Goal: Task Accomplishment & Management: Manage account settings

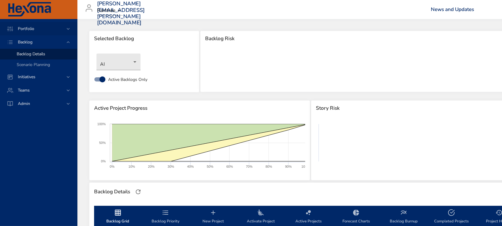
click at [24, 28] on span "Portfolio" at bounding box center [26, 29] width 26 height 6
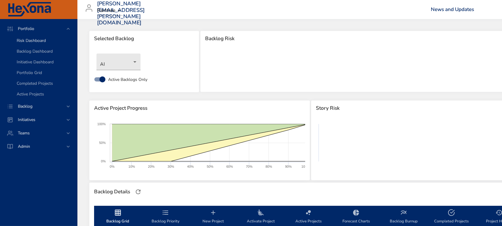
click at [26, 38] on span "Risk Dashboard" at bounding box center [31, 41] width 29 height 6
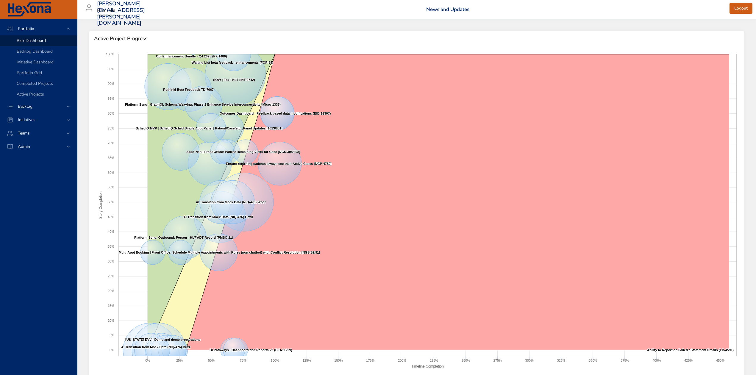
click at [191, 7] on div "steven.zepp@raintreeinc.com Raintree News and Updates Logout" at bounding box center [416, 9] width 671 height 19
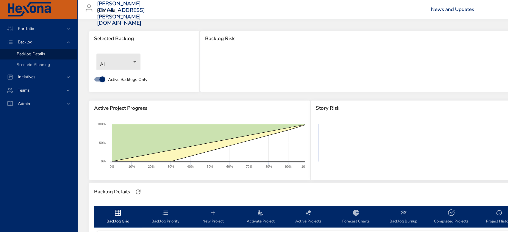
click at [133, 61] on body "Portfolio Backlog Backlog Details Scenario Planning Initiatives Teams Admin [PE…" at bounding box center [254, 116] width 508 height 232
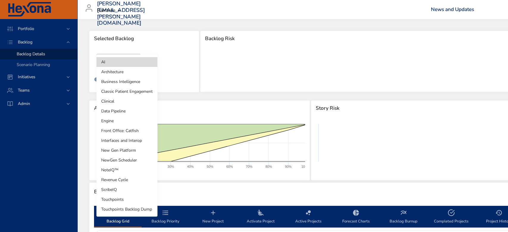
click at [122, 180] on li "Revenue Cycle" at bounding box center [126, 180] width 61 height 10
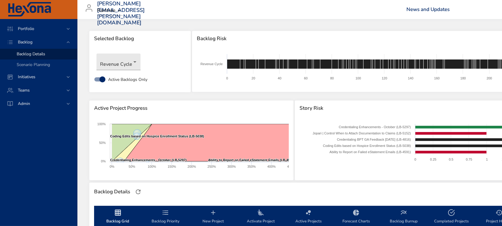
click at [24, 161] on div "Portfolio Backlog Backlog Details Scenario Planning Initiatives Teams Admin" at bounding box center [38, 122] width 77 height 207
click at [18, 175] on div "Portfolio Backlog Backlog Details Scenario Planning Initiatives Teams Admin" at bounding box center [38, 122] width 77 height 207
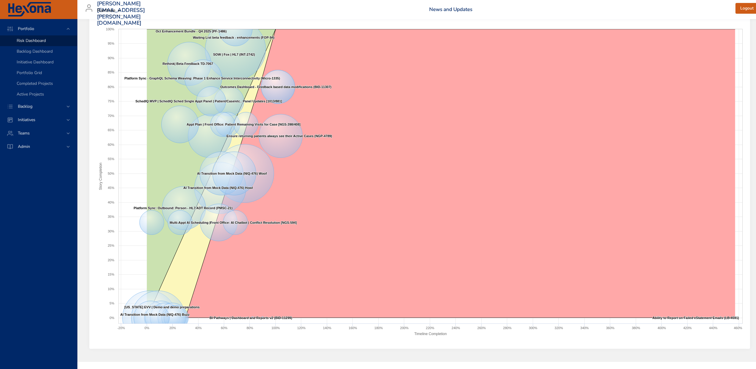
scroll to position [37, 0]
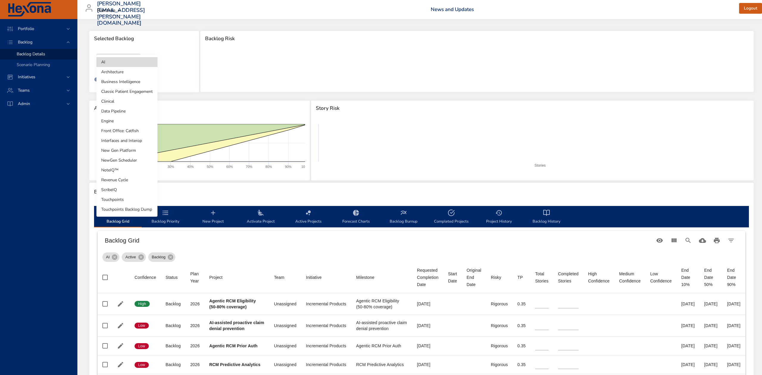
click at [134, 63] on body "Portfolio Backlog Backlog Details Scenario Planning Initiatives Teams Admin [PE…" at bounding box center [381, 187] width 762 height 375
click at [126, 181] on li "Revenue Cycle" at bounding box center [126, 180] width 61 height 10
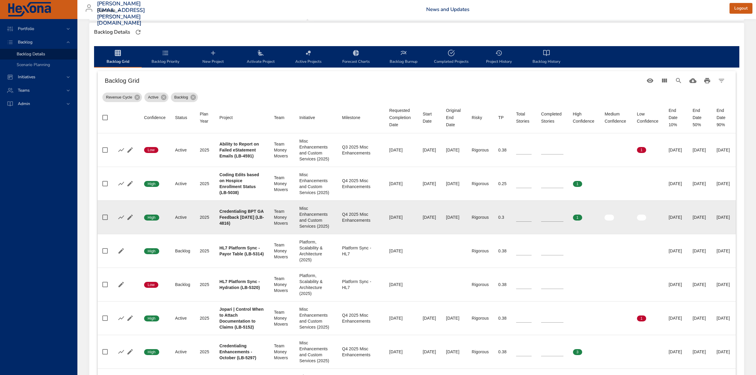
scroll to position [159, 0]
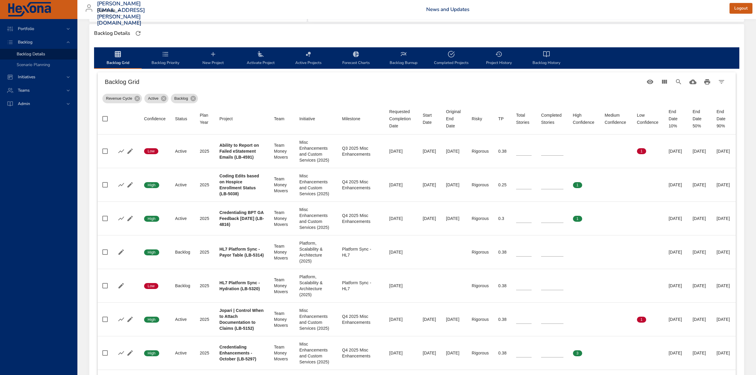
click at [167, 55] on icon "backlog-tab" at bounding box center [165, 54] width 7 height 7
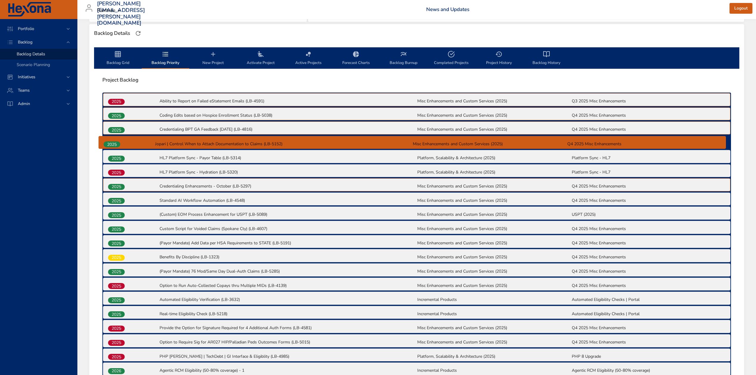
drag, startPoint x: 114, startPoint y: 173, endPoint x: 111, endPoint y: 142, distance: 30.9
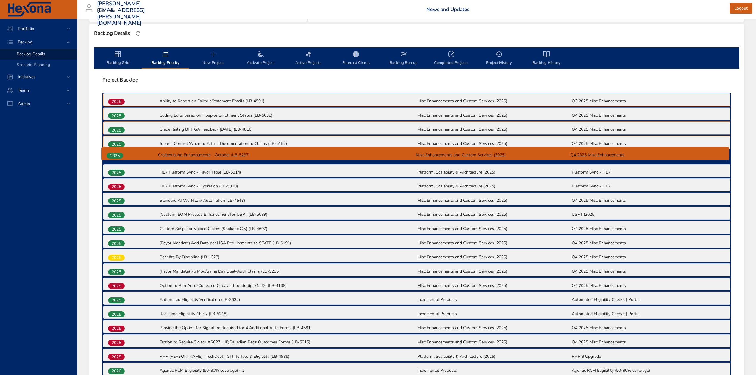
drag, startPoint x: 118, startPoint y: 187, endPoint x: 117, endPoint y: 154, distance: 33.1
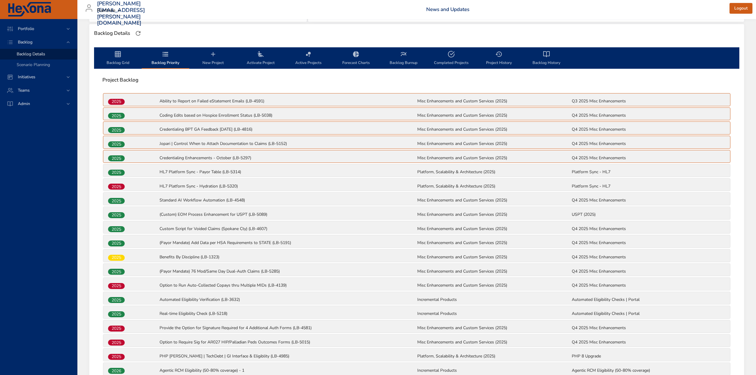
click at [118, 51] on icon "backlog-tab" at bounding box center [117, 54] width 7 height 7
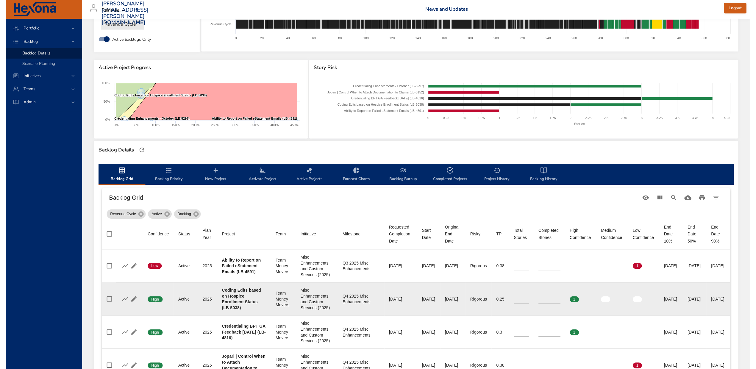
scroll to position [0, 0]
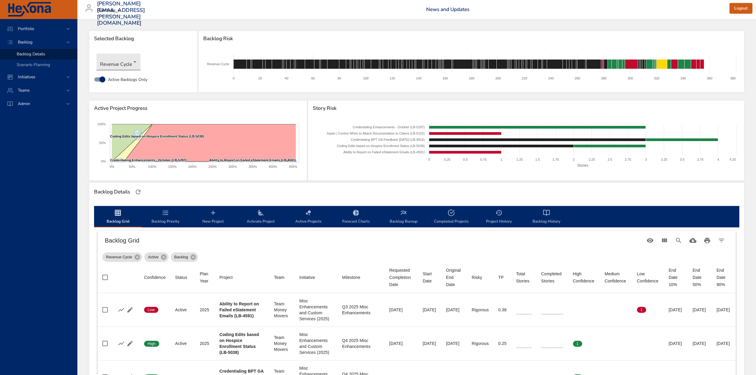
click at [132, 61] on body "Portfolio Backlog Backlog Details Scenario Planning Initiatives Teams Admin ste…" at bounding box center [378, 187] width 756 height 375
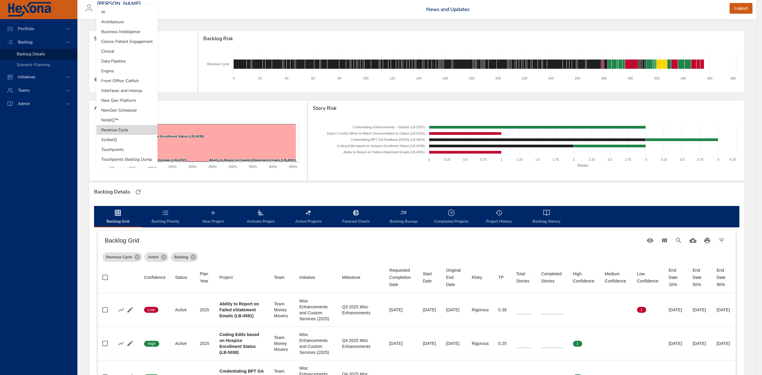
click at [127, 152] on li "Touchpoints" at bounding box center [126, 150] width 61 height 10
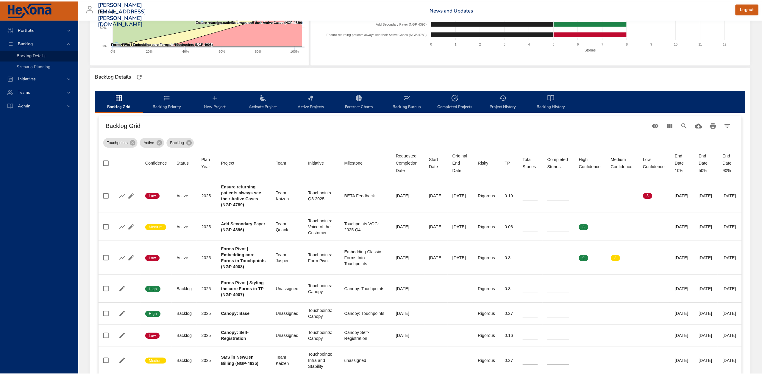
scroll to position [40, 0]
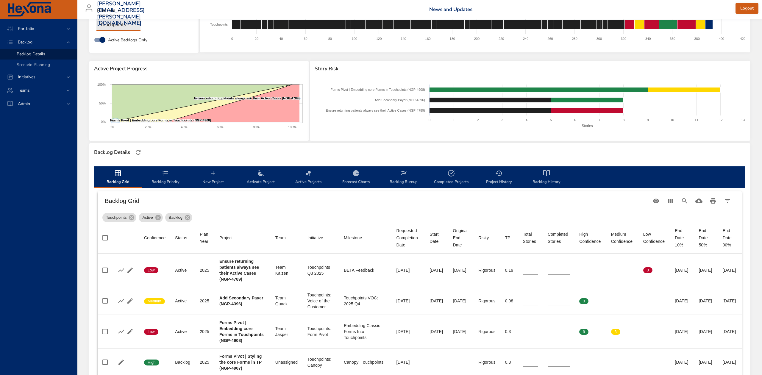
click at [111, 21] on body "Portfolio Backlog Backlog Details Scenario Planning Initiatives Teams Admin ste…" at bounding box center [381, 147] width 762 height 375
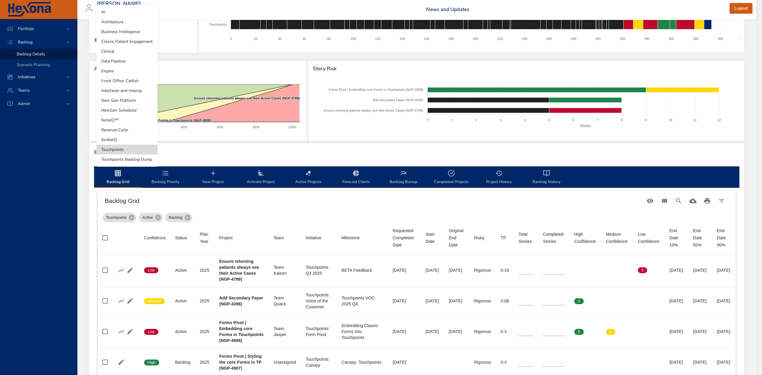
click at [111, 27] on li "Business Intelligence" at bounding box center [126, 32] width 61 height 10
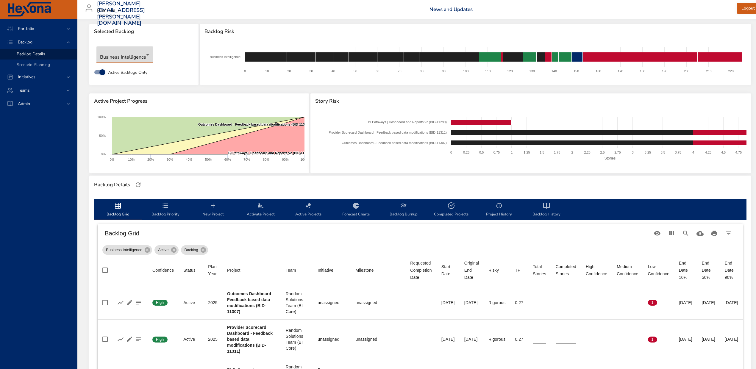
scroll to position [0, 0]
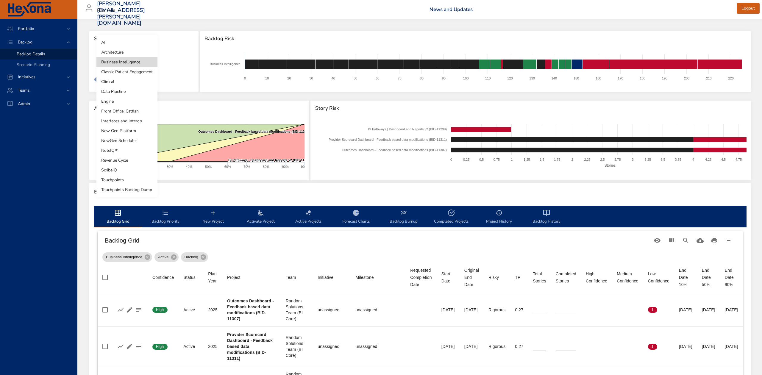
click at [146, 60] on body "Portfolio Backlog Backlog Details Scenario Planning Initiatives Teams Admin ste…" at bounding box center [381, 187] width 762 height 375
click at [135, 150] on li "NoteIQ™" at bounding box center [126, 151] width 61 height 10
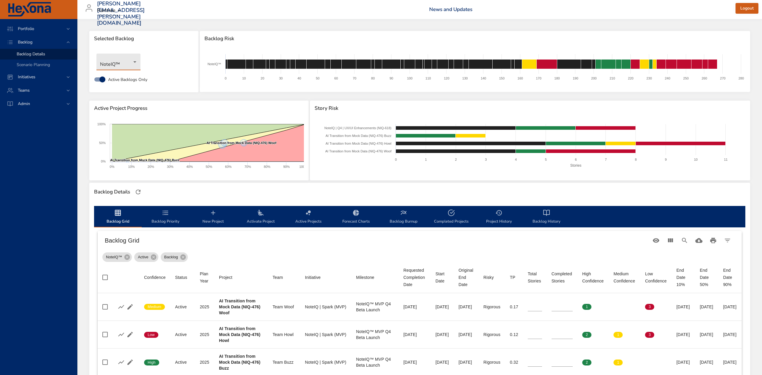
click at [132, 59] on body "Portfolio Backlog Backlog Details Scenario Planning Initiatives Teams Admin ste…" at bounding box center [381, 187] width 762 height 375
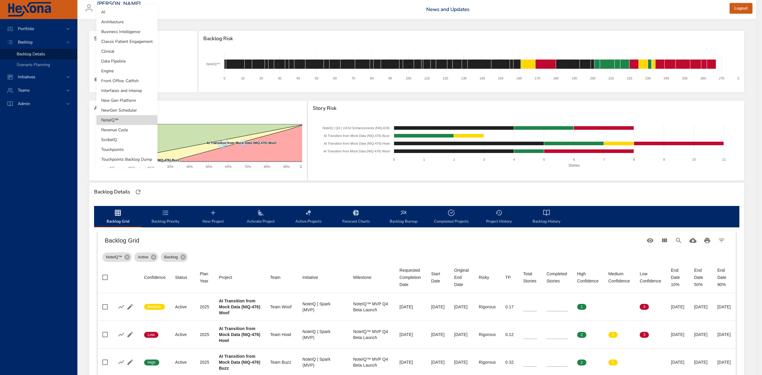
click at [125, 111] on li "NewGen Scheduler" at bounding box center [126, 110] width 61 height 10
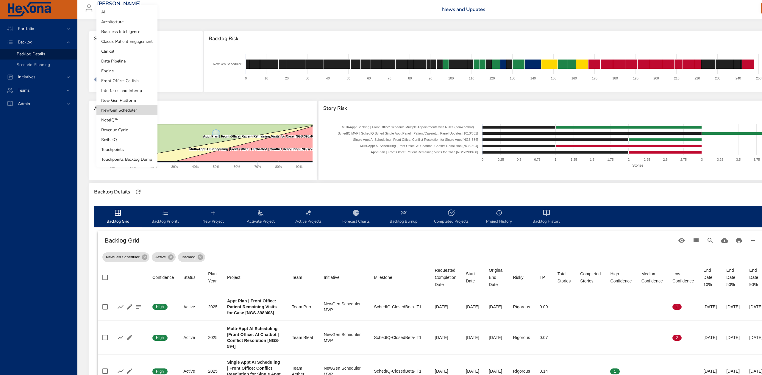
click at [142, 61] on body "Portfolio Backlog Backlog Details Scenario Planning Initiatives Teams Admin ste…" at bounding box center [381, 187] width 762 height 375
click at [131, 101] on li "New Gen Platform" at bounding box center [126, 101] width 61 height 10
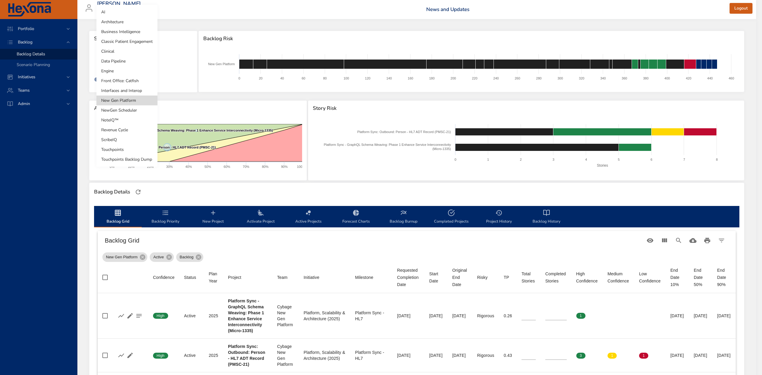
click at [141, 62] on body "Portfolio Backlog Backlog Details Scenario Planning Initiatives Teams Admin ste…" at bounding box center [381, 187] width 762 height 375
click at [475, 35] on div at bounding box center [381, 187] width 762 height 375
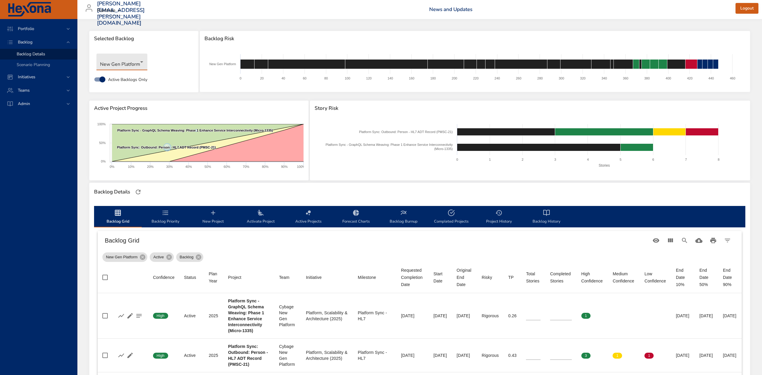
click at [139, 64] on body "Portfolio Backlog Backlog Details Scenario Planning Initiatives Teams Admin ste…" at bounding box center [381, 187] width 762 height 375
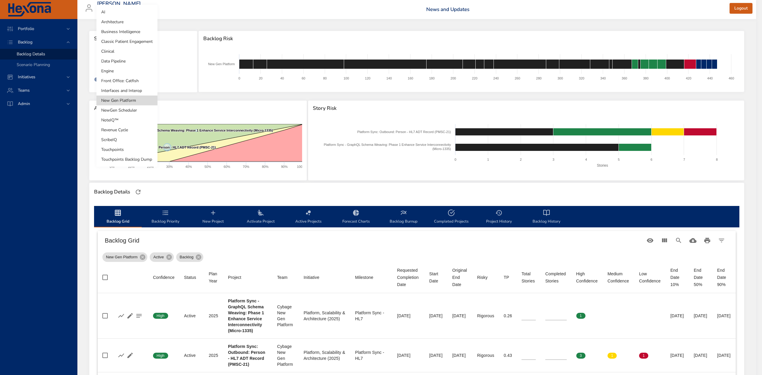
click at [130, 92] on li "Interfaces and Interop" at bounding box center [126, 91] width 61 height 10
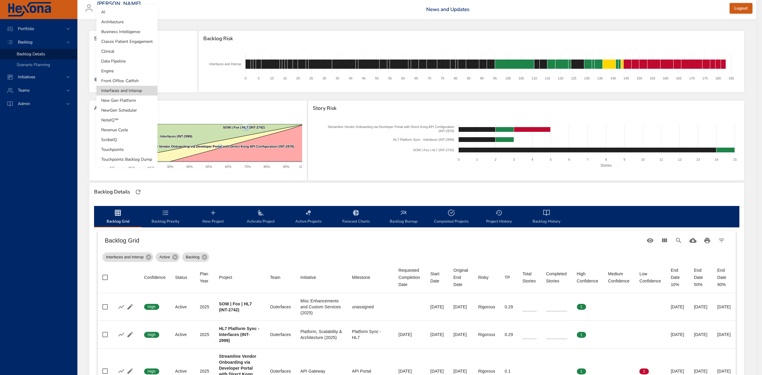
click at [139, 62] on body "Portfolio Backlog Backlog Details Scenario Planning Initiatives Teams Admin ste…" at bounding box center [381, 187] width 762 height 375
click at [130, 79] on li "Front Office: Catfish" at bounding box center [126, 81] width 61 height 10
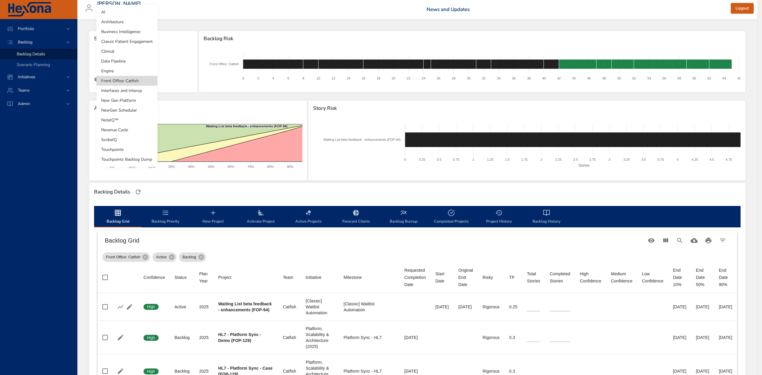
click at [140, 61] on body "Portfolio Backlog Backlog Details Scenario Planning Initiatives Teams Admin ste…" at bounding box center [381, 187] width 762 height 375
click at [140, 71] on li "Engine" at bounding box center [126, 71] width 61 height 10
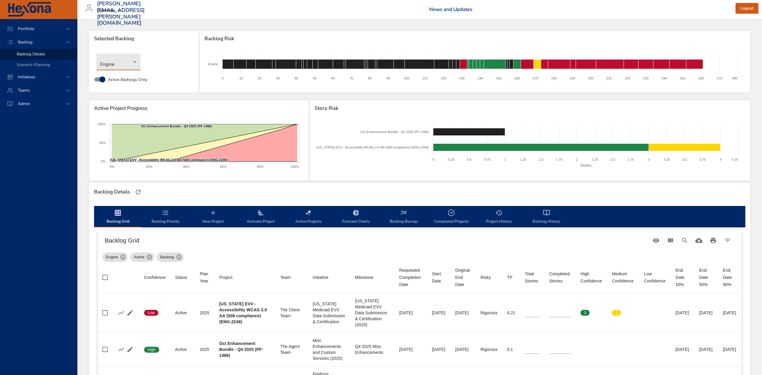
click at [135, 62] on body "Portfolio Backlog Backlog Details Scenario Planning Initiatives Teams Admin ste…" at bounding box center [381, 187] width 762 height 375
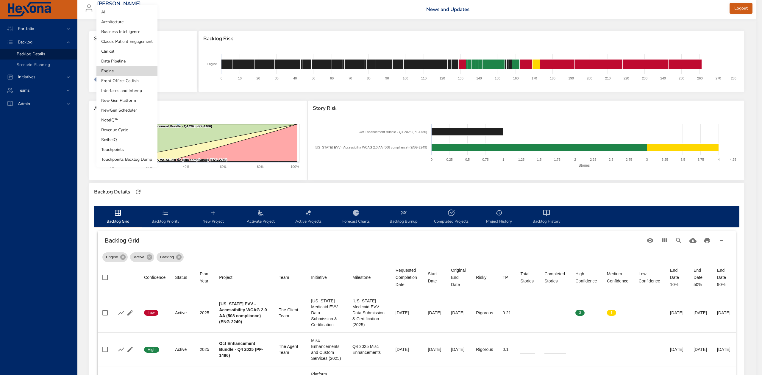
click at [121, 63] on li "Data Pipeline" at bounding box center [126, 61] width 61 height 10
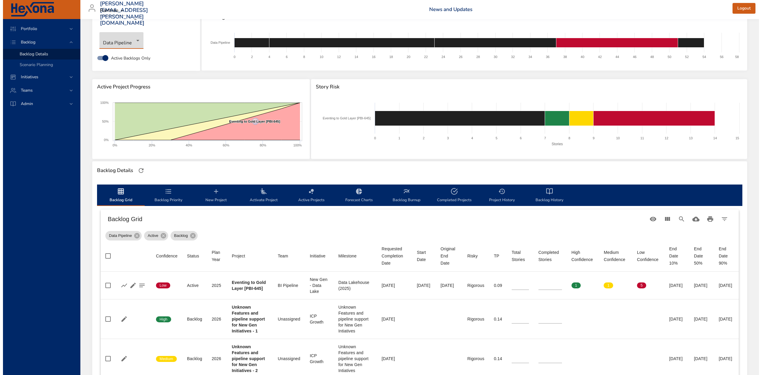
scroll to position [9, 0]
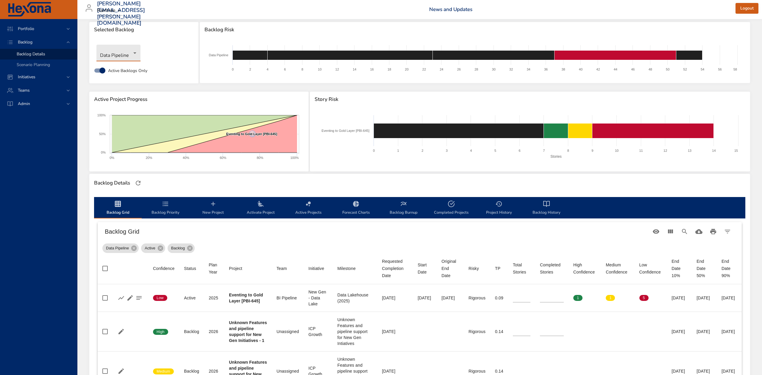
click at [135, 51] on body "Portfolio Backlog Backlog Details Scenario Planning Initiatives Teams Admin ste…" at bounding box center [381, 178] width 762 height 375
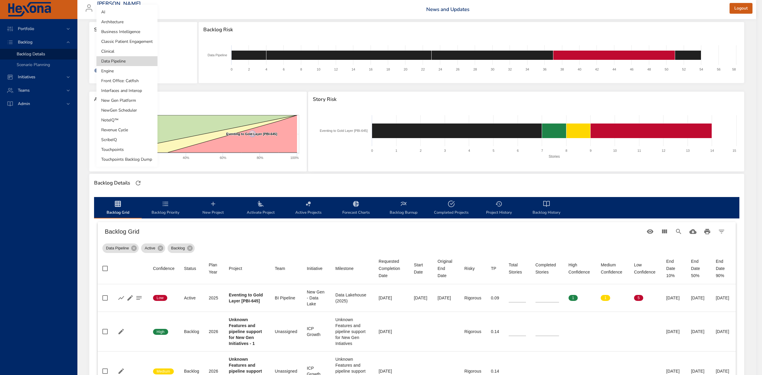
click at [110, 51] on li "Clinical" at bounding box center [126, 51] width 61 height 10
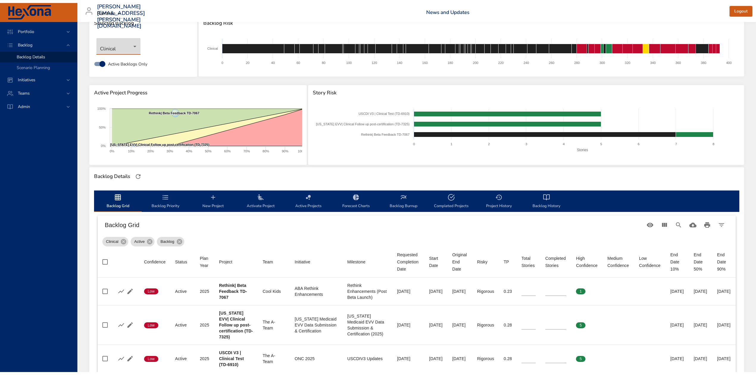
scroll to position [0, 0]
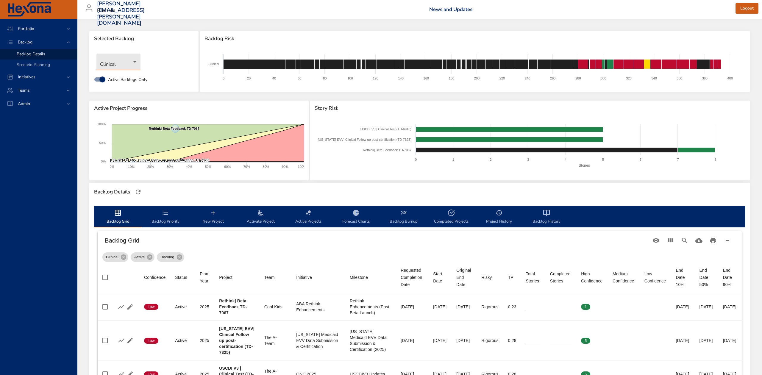
click at [136, 61] on body "Portfolio Backlog Backlog Details Scenario Planning Initiatives Teams Admin ste…" at bounding box center [381, 187] width 762 height 375
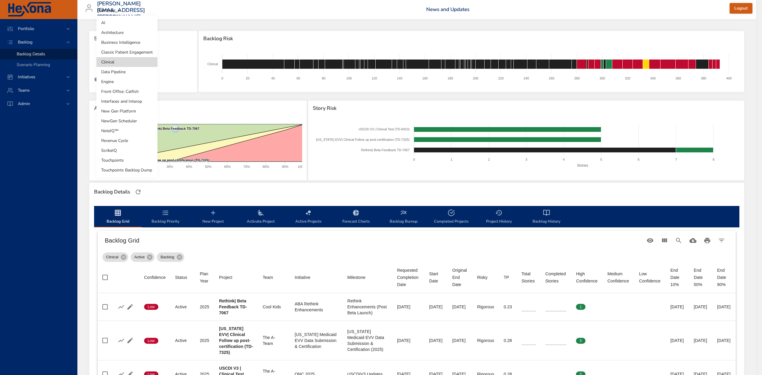
click at [142, 50] on li "Classic Patient Engagement" at bounding box center [126, 52] width 61 height 10
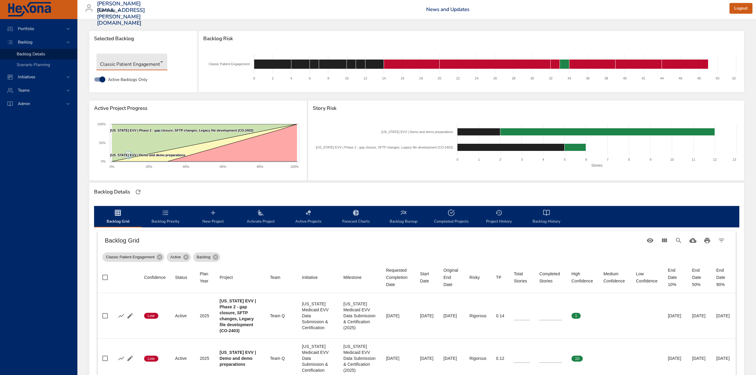
click at [161, 61] on body "Portfolio Backlog Backlog Details Scenario Planning Initiatives Teams Admin ste…" at bounding box center [378, 187] width 756 height 375
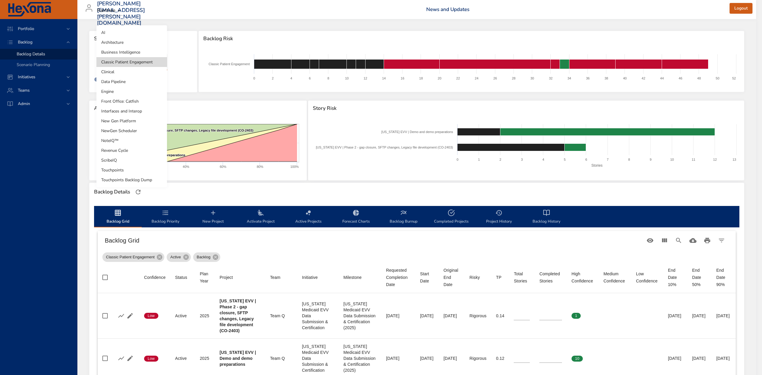
click at [140, 49] on li "Business Intelligence" at bounding box center [131, 52] width 71 height 10
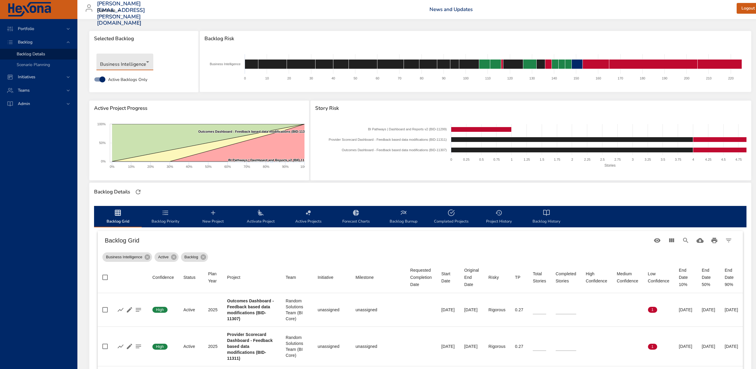
click at [148, 61] on body "Portfolio Backlog Backlog Details Scenario Planning Initiatives Teams Admin ste…" at bounding box center [378, 184] width 756 height 369
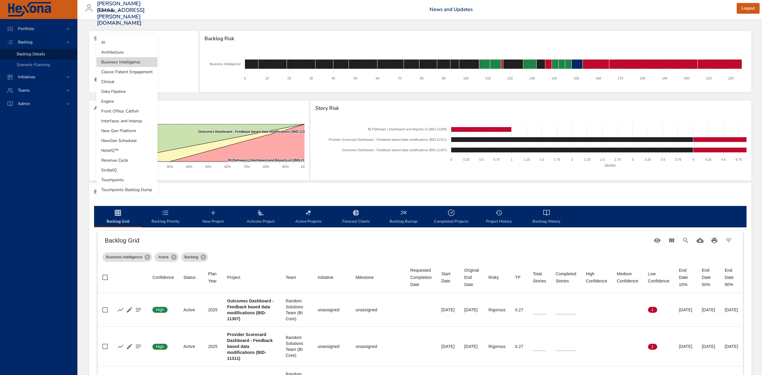
click at [142, 53] on li "Architecture" at bounding box center [126, 52] width 61 height 10
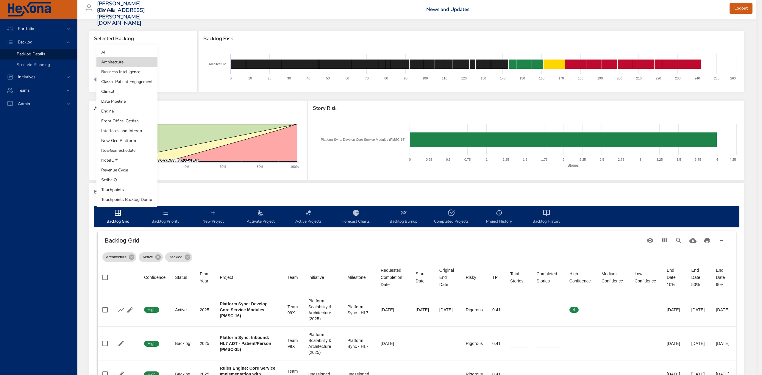
click at [134, 59] on body "Portfolio Backlog Backlog Details Scenario Planning Initiatives Teams Admin ste…" at bounding box center [381, 187] width 762 height 375
click at [134, 54] on li "AI" at bounding box center [126, 52] width 61 height 10
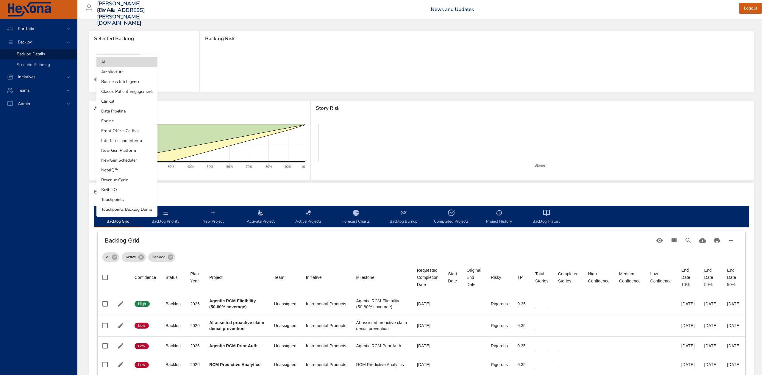
click at [135, 61] on body "Portfolio Backlog Backlog Details Scenario Planning Initiatives Teams Admin [PE…" at bounding box center [381, 187] width 762 height 375
click at [180, 49] on div at bounding box center [381, 187] width 762 height 375
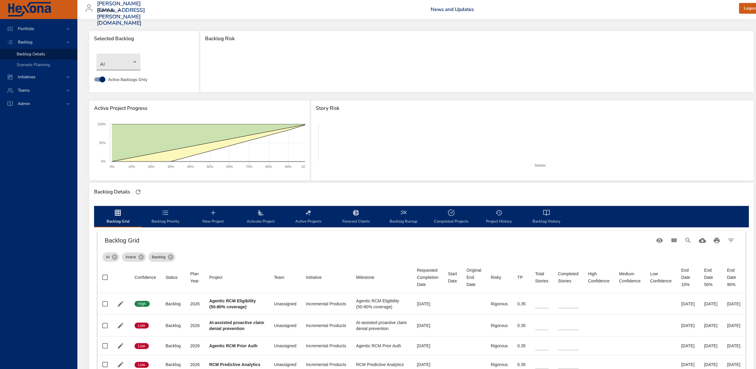
click at [133, 62] on body "Portfolio Backlog Backlog Details Scenario Planning Initiatives Teams Admin [PE…" at bounding box center [378, 184] width 756 height 369
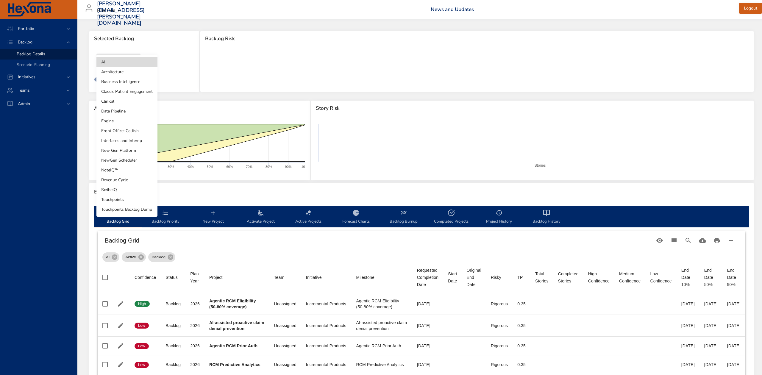
click at [126, 142] on li "Interfaces and Interop" at bounding box center [126, 141] width 61 height 10
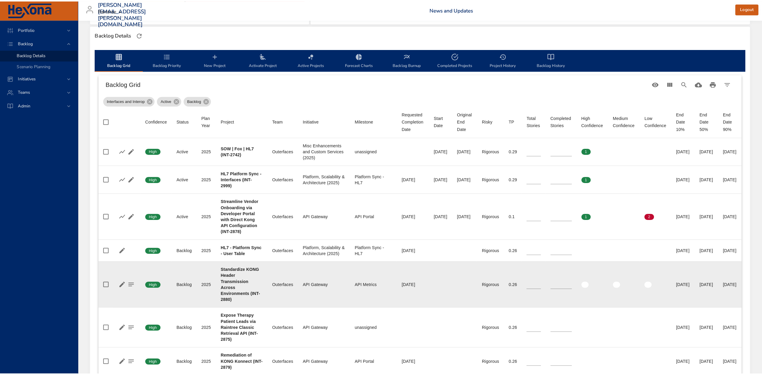
scroll to position [159, 0]
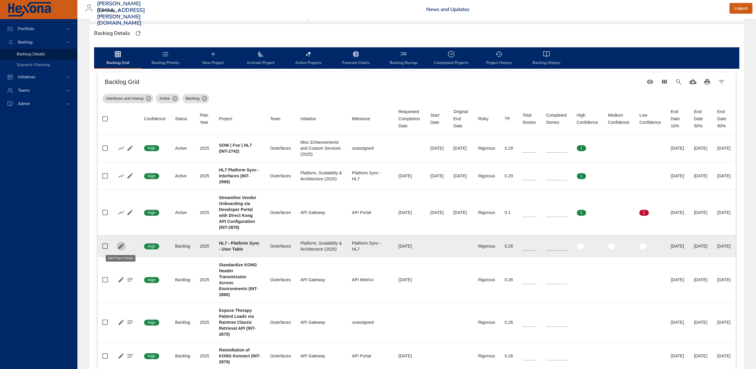
click at [118, 248] on icon "button" at bounding box center [120, 245] width 5 height 5
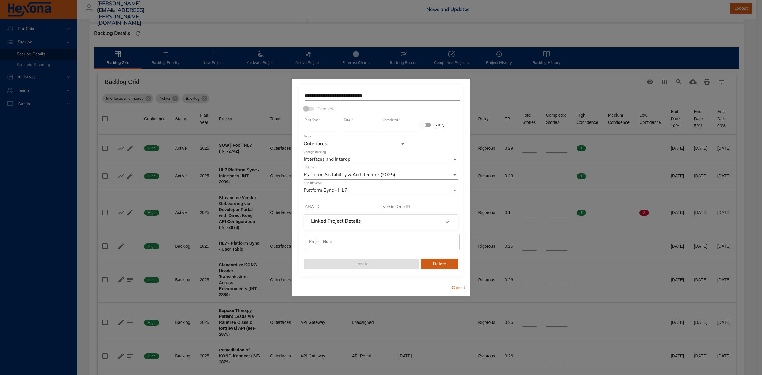
click at [435, 265] on span "Delete" at bounding box center [439, 263] width 28 height 7
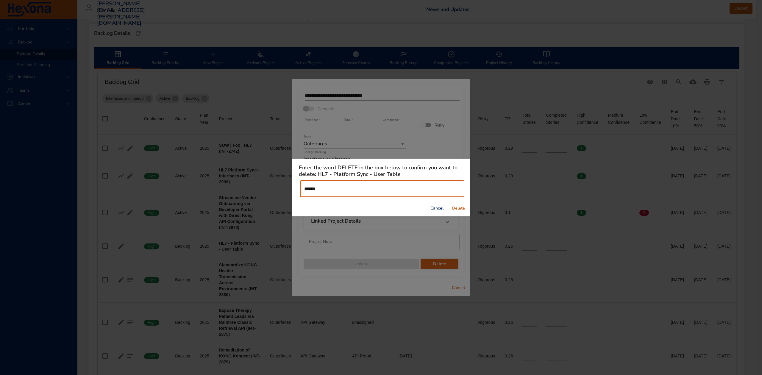
type input "******"
click at [459, 208] on span "Delete" at bounding box center [458, 208] width 14 height 7
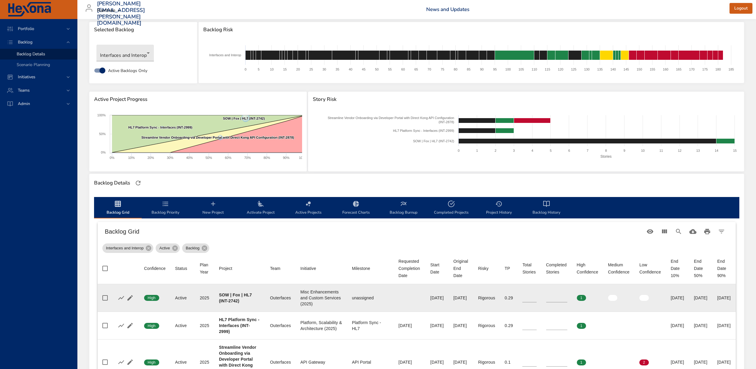
scroll to position [0, 0]
